Goal: Information Seeking & Learning: Learn about a topic

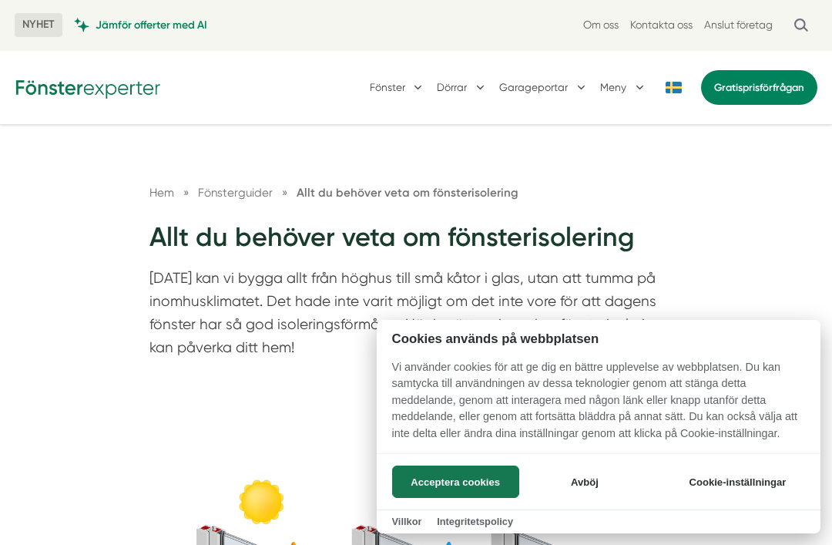
click at [476, 476] on button "Acceptera cookies" at bounding box center [455, 482] width 127 height 32
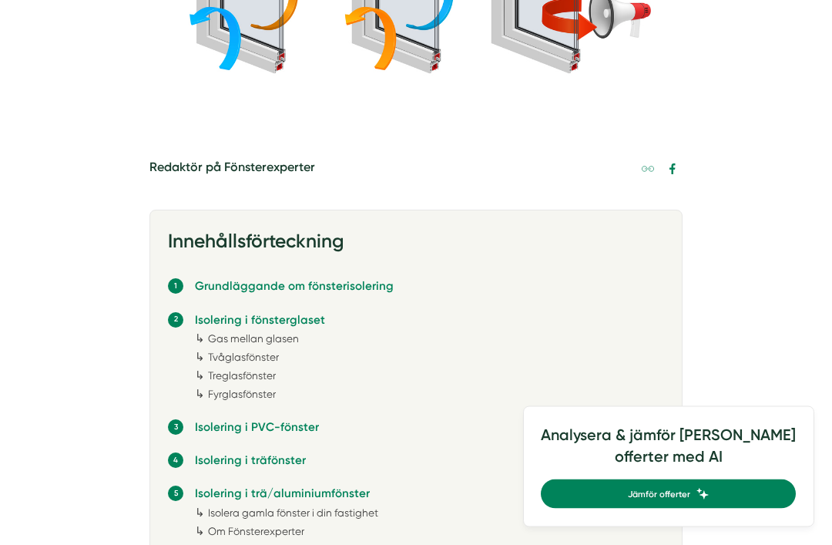
scroll to position [591, 0]
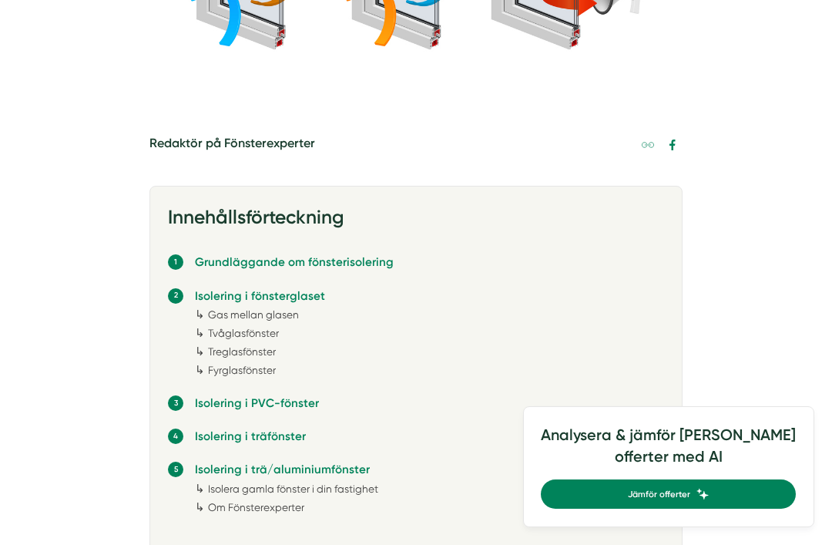
click at [224, 354] on link "Treglasfönster" at bounding box center [242, 351] width 68 height 12
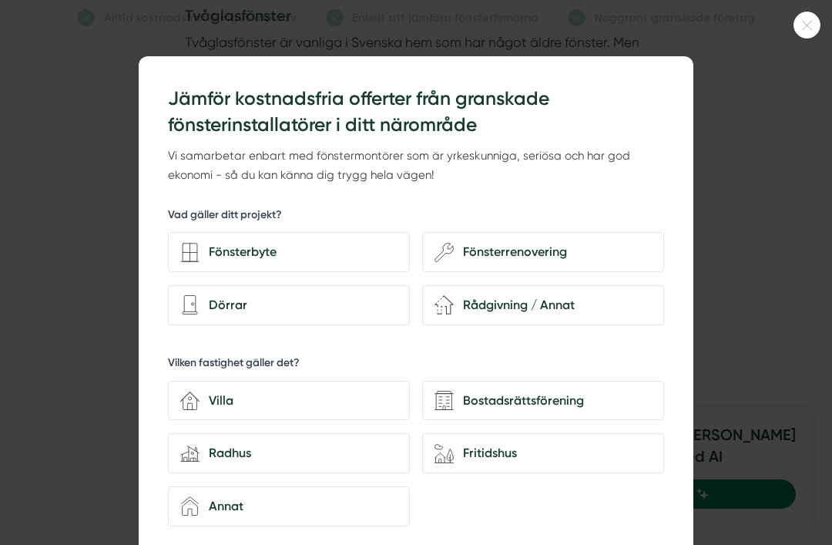
scroll to position [3165, 0]
click at [805, 27] on icon at bounding box center [807, 25] width 25 height 9
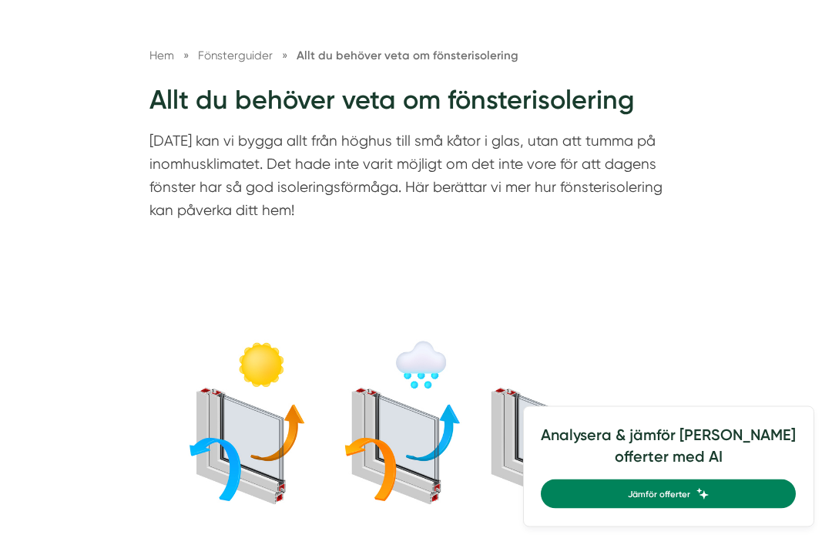
scroll to position [0, 0]
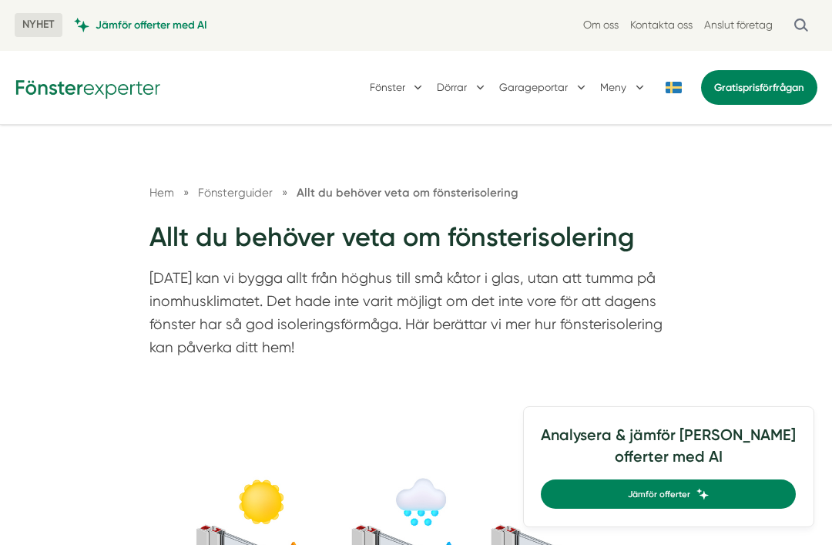
click at [392, 82] on button "Fönster" at bounding box center [398, 87] width 56 height 39
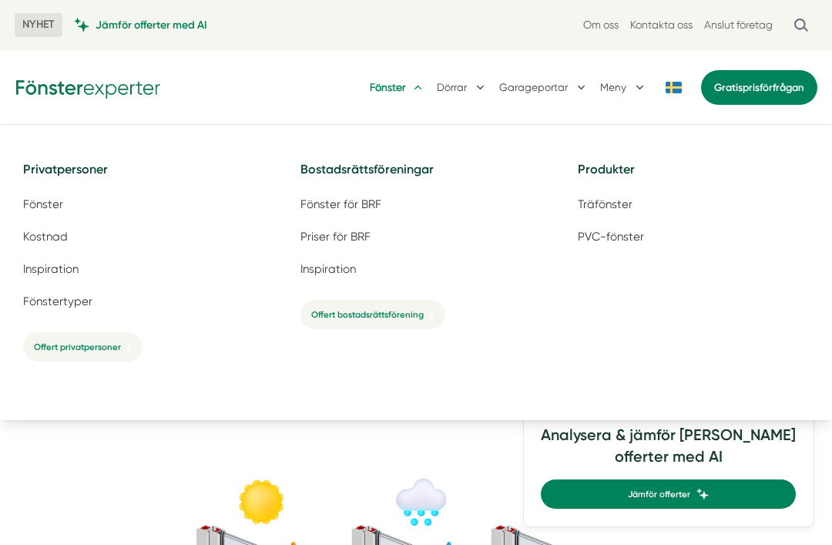
click at [35, 269] on span "Inspiration" at bounding box center [50, 269] width 55 height 15
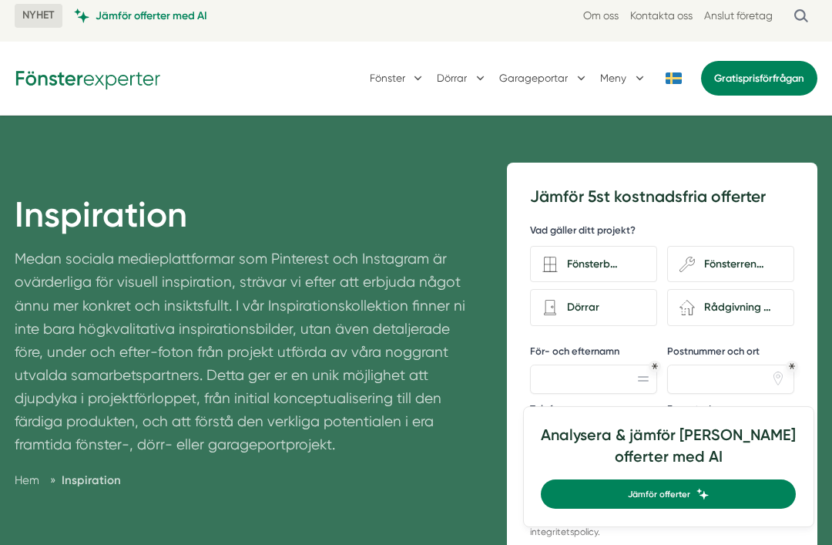
scroll to position [2, 0]
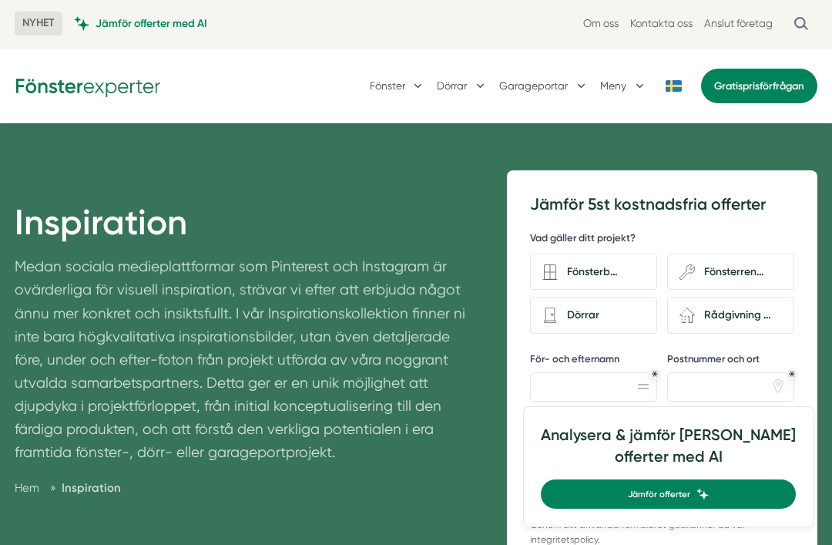
click at [387, 91] on button "Fönster" at bounding box center [398, 85] width 56 height 39
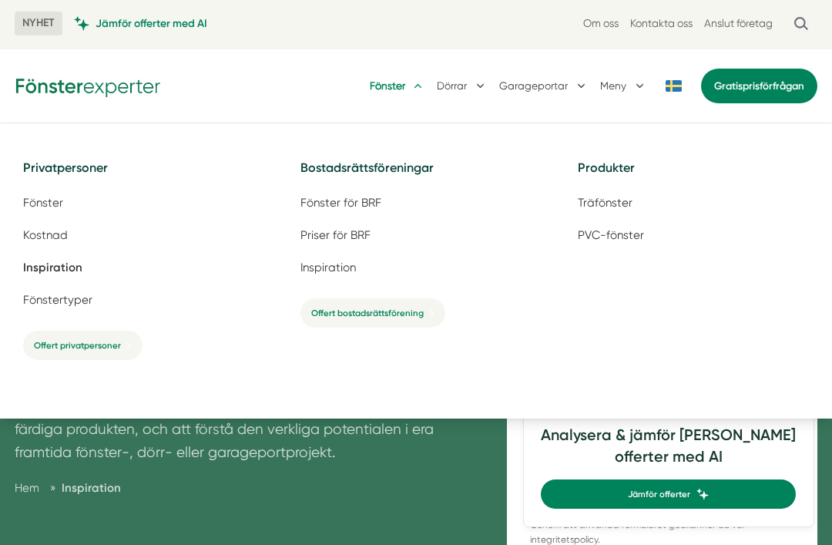
click at [55, 301] on span "Fönstertyper" at bounding box center [57, 300] width 69 height 15
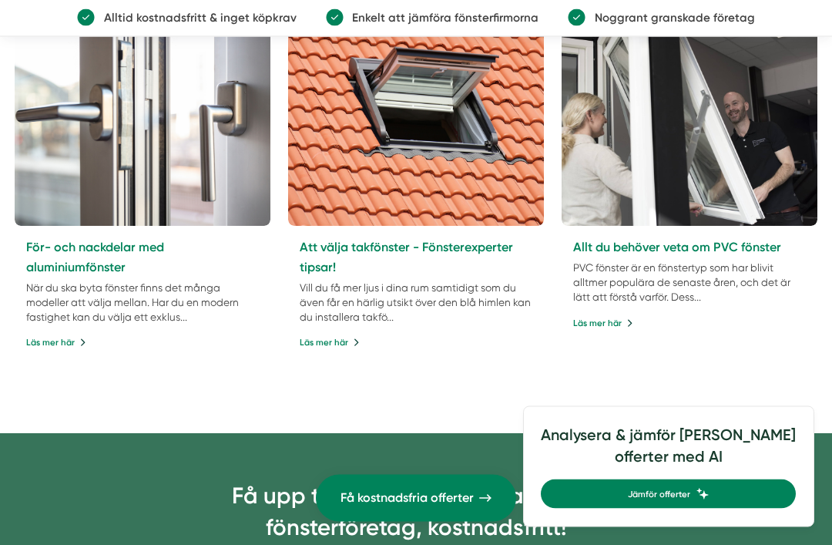
scroll to position [2516, 0]
click at [759, 226] on div "Allt du behöver veta om PVC fönster PVC fönster är en fönstertyp som har blivit…" at bounding box center [690, 284] width 256 height 117
click at [705, 241] on link "Allt du behöver veta om PVC fönster" at bounding box center [677, 247] width 208 height 15
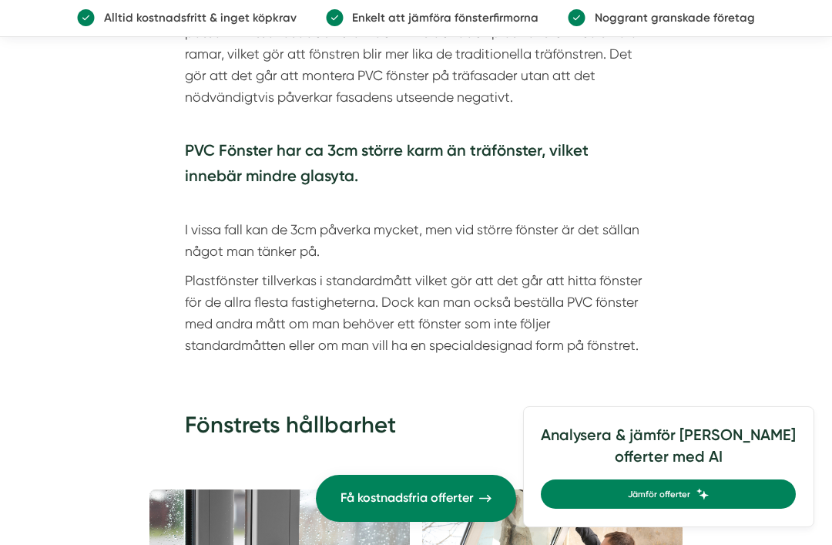
scroll to position [4692, 0]
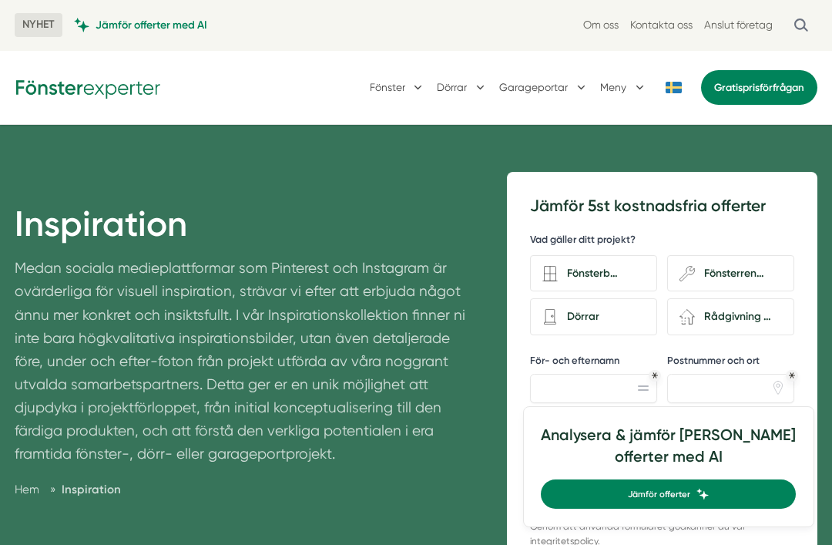
click at [556, 93] on button "Garageportar" at bounding box center [543, 87] width 89 height 39
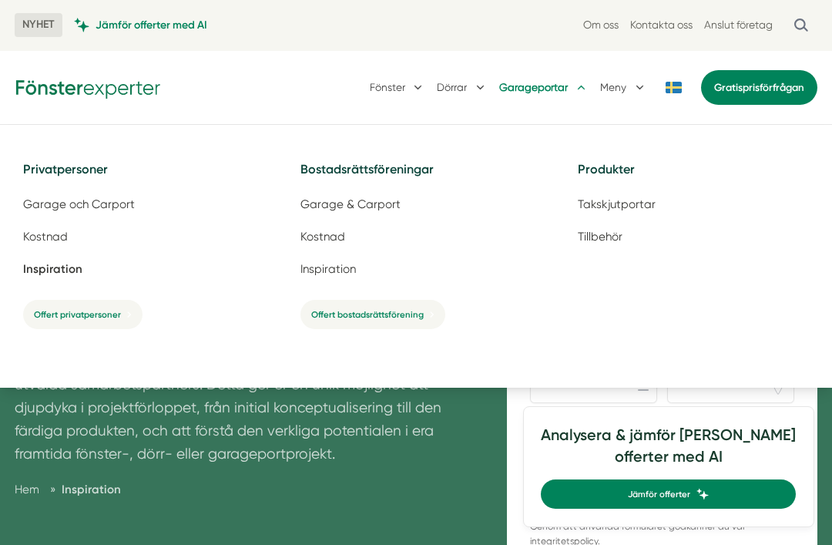
click at [389, 92] on button "Fönster" at bounding box center [398, 87] width 56 height 39
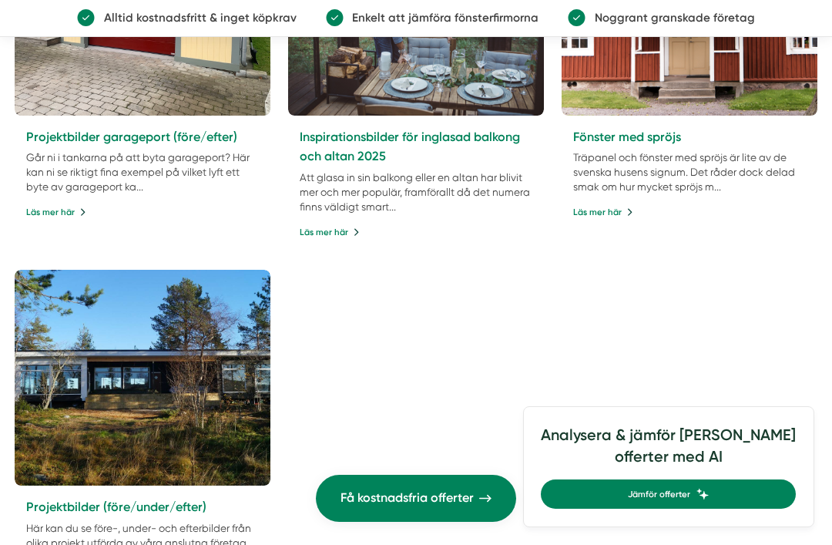
scroll to position [793, 0]
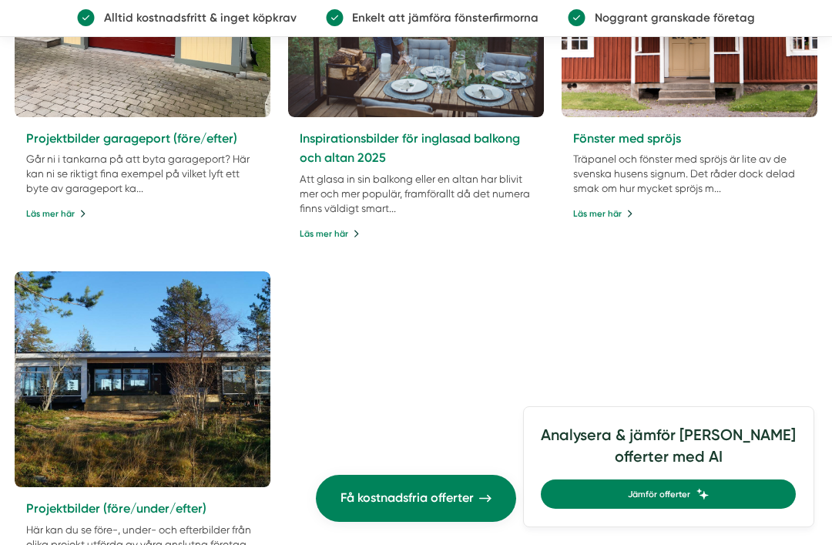
click at [660, 142] on link "Fönster med spröjs" at bounding box center [627, 138] width 108 height 15
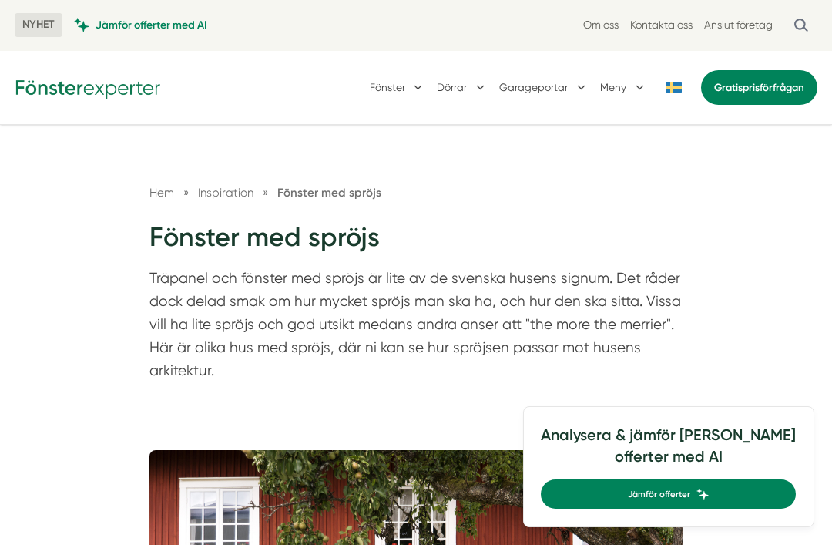
click at [408, 88] on button "Fönster" at bounding box center [398, 87] width 56 height 39
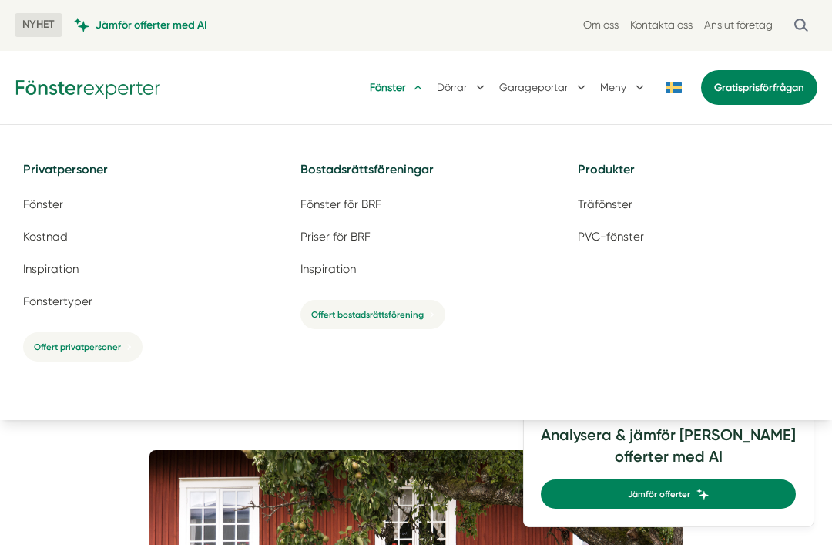
click at [82, 308] on link "Fönstertyper" at bounding box center [139, 301] width 248 height 26
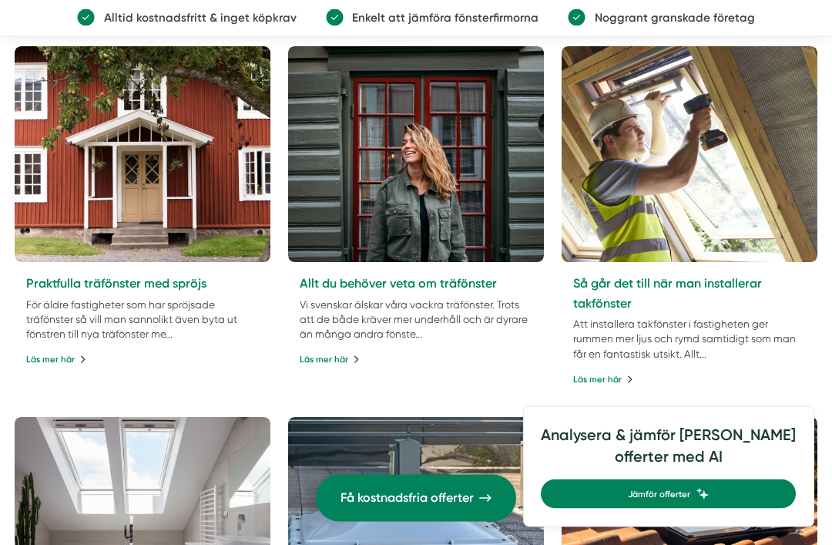
scroll to position [1759, 0]
click at [617, 375] on link "Läs mer här" at bounding box center [603, 379] width 60 height 14
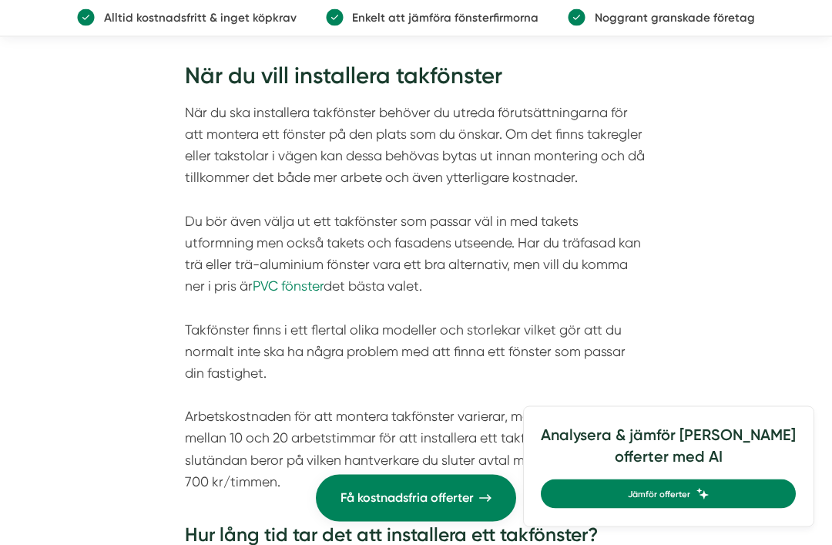
scroll to position [1420, 0]
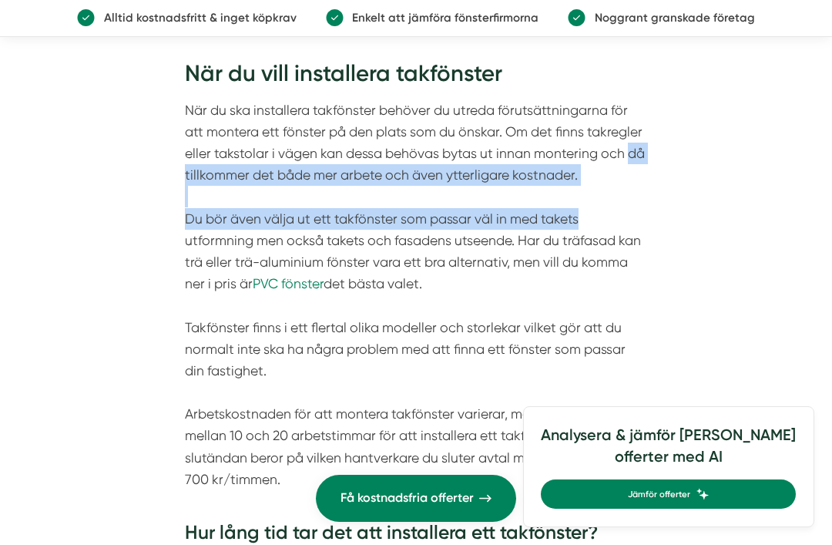
click at [778, 245] on article "Innehållsförteckning När du vill installera takfönster ↳ Hur lång tid tar det a…" at bounding box center [416, 322] width 832 height 2595
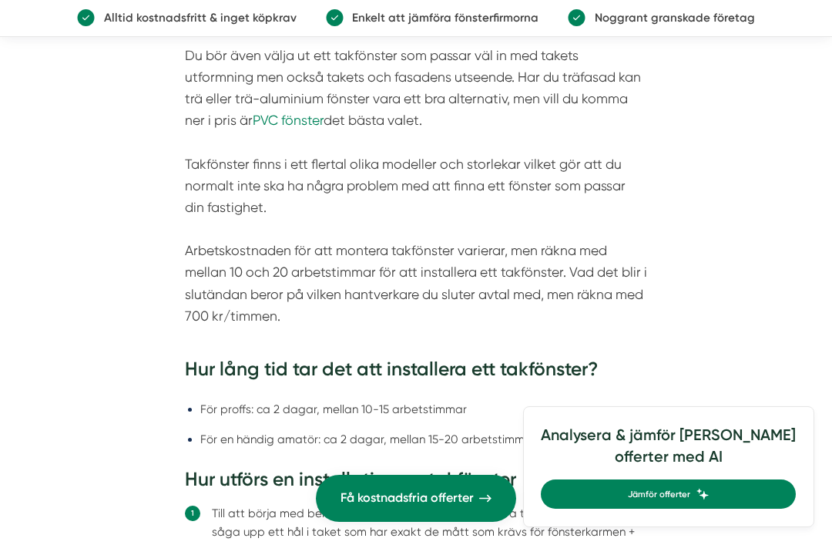
scroll to position [1582, 0]
